Goal: Task Accomplishment & Management: Manage account settings

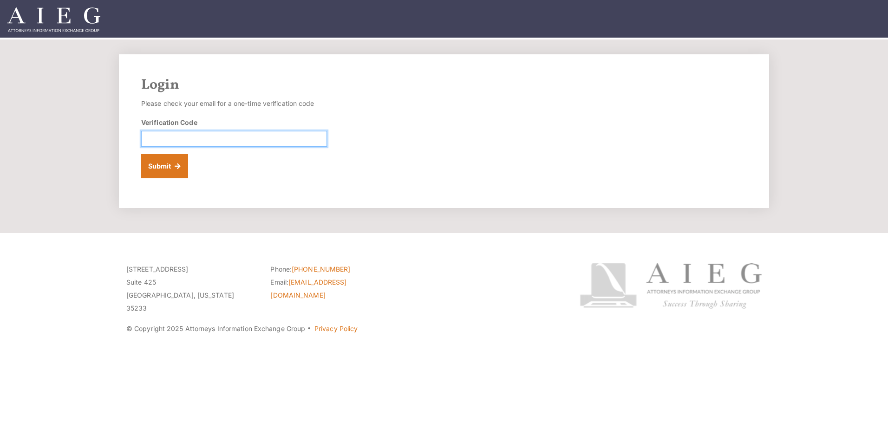
click at [182, 138] on input "Verification Code" at bounding box center [234, 139] width 186 height 16
paste input "332205"
type input "332205"
click at [175, 168] on button "Submit" at bounding box center [164, 166] width 47 height 24
click at [173, 165] on button "Submit" at bounding box center [164, 166] width 47 height 24
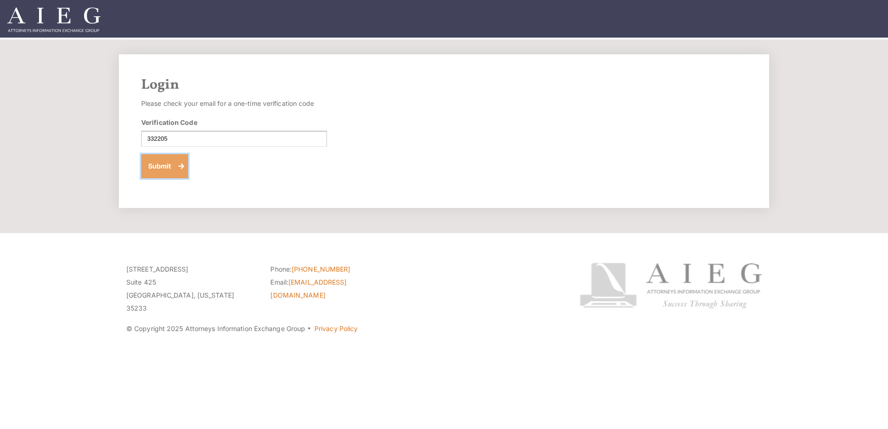
click at [176, 168] on button "Submit" at bounding box center [164, 166] width 47 height 24
drag, startPoint x: 343, startPoint y: 138, endPoint x: 342, endPoint y: 130, distance: 8.4
click at [343, 138] on div "Login Please check your email for a one-time verification code Verification Cod…" at bounding box center [444, 131] width 650 height 154
click at [170, 132] on input "Verification Code" at bounding box center [234, 139] width 186 height 16
paste input "812924"
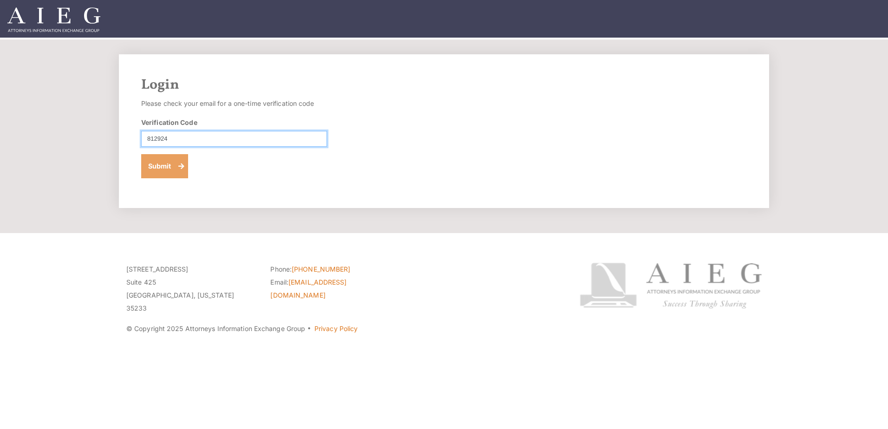
type input "812924"
click at [173, 169] on button "Submit" at bounding box center [164, 166] width 47 height 24
